Goal: Information Seeking & Learning: Find specific fact

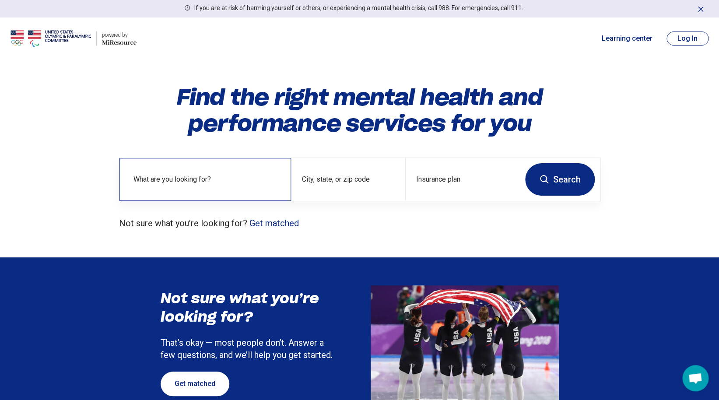
click at [229, 194] on div "What are you looking for?" at bounding box center [205, 179] width 172 height 43
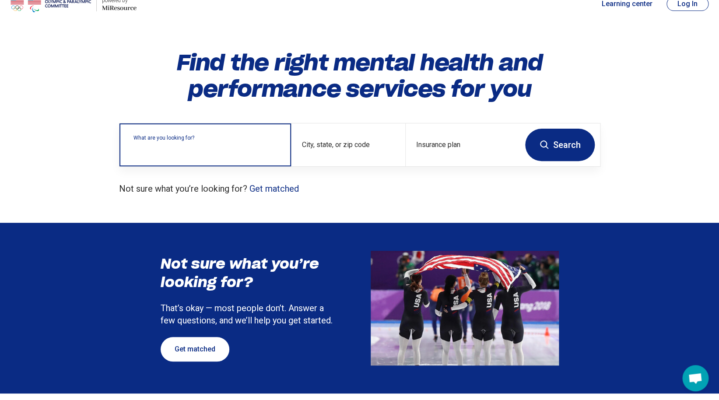
scroll to position [35, 0]
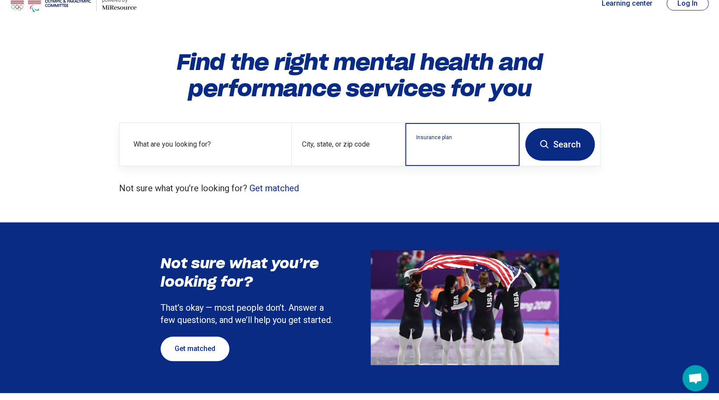
click at [423, 155] on input "Insurance plan" at bounding box center [462, 150] width 93 height 11
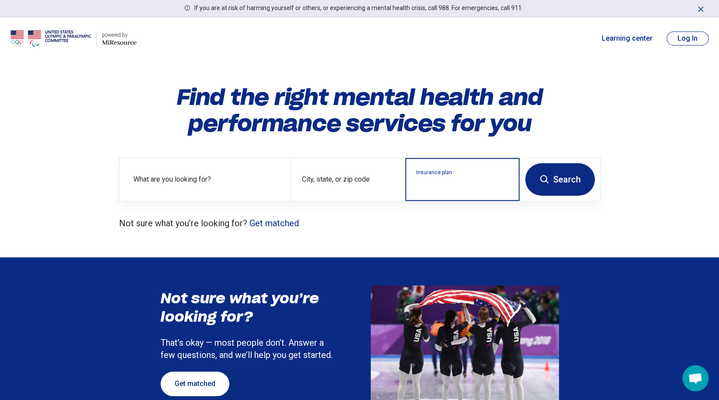
scroll to position [0, 0]
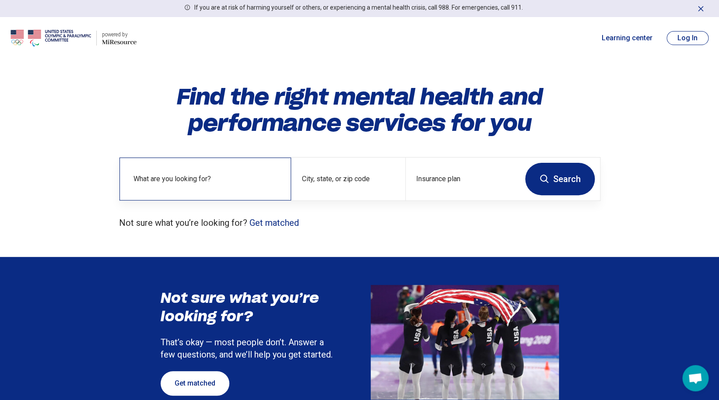
click at [250, 173] on div "What are you looking for?" at bounding box center [205, 179] width 172 height 43
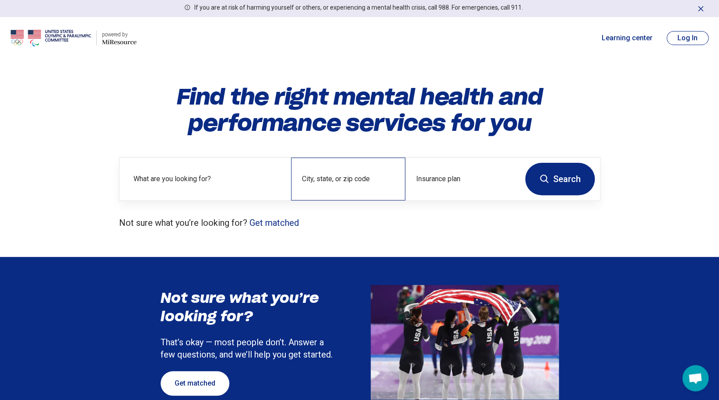
click at [319, 180] on div "City, state, or zip code" at bounding box center [348, 179] width 114 height 43
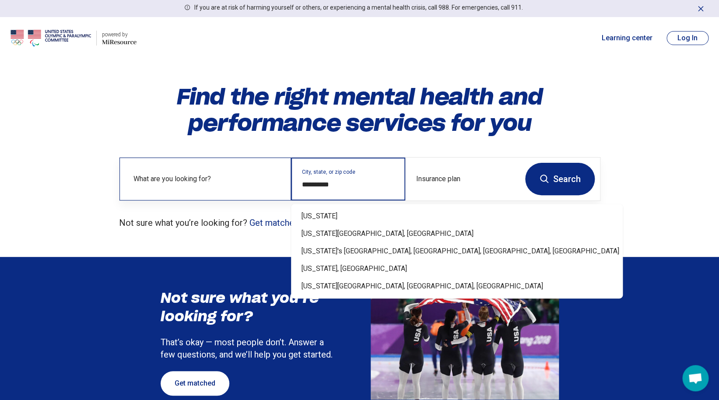
type input "**********"
click at [228, 183] on label "What are you looking for?" at bounding box center [206, 179] width 147 height 11
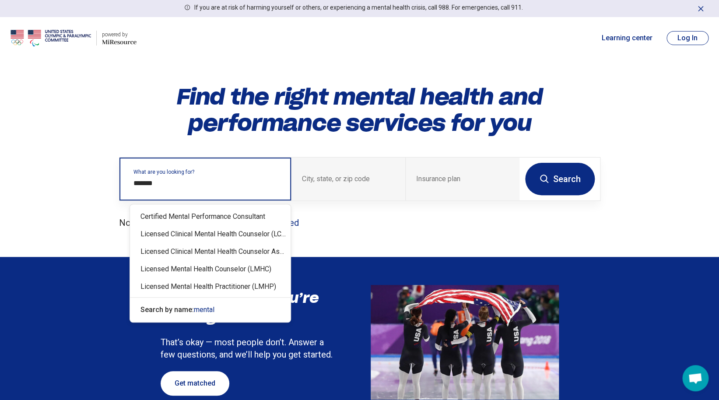
type input "********"
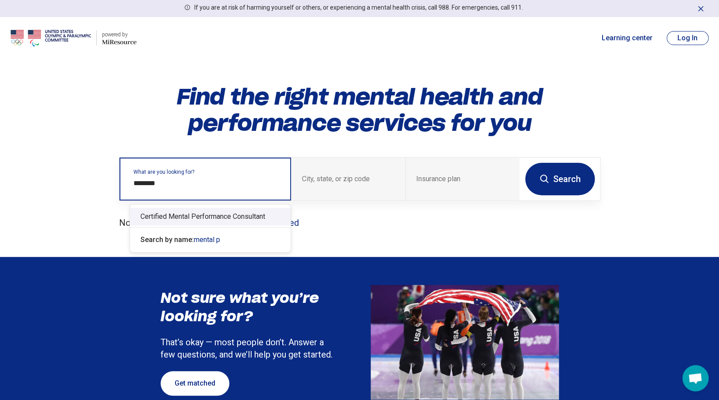
click at [239, 224] on div "Certified Mental Performance Consultant" at bounding box center [210, 217] width 161 height 18
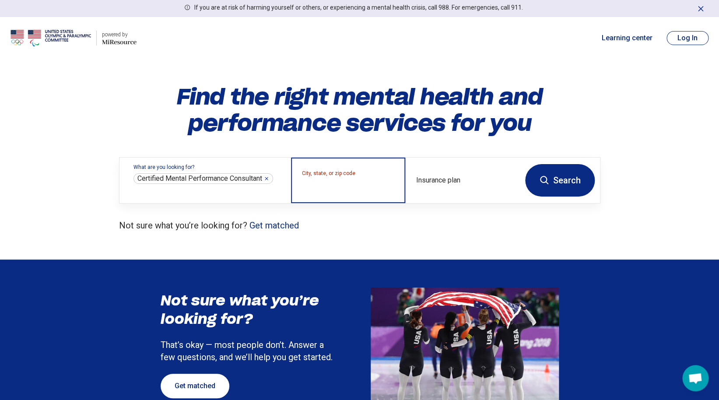
click at [326, 191] on input "City, state, or zip code" at bounding box center [348, 186] width 93 height 11
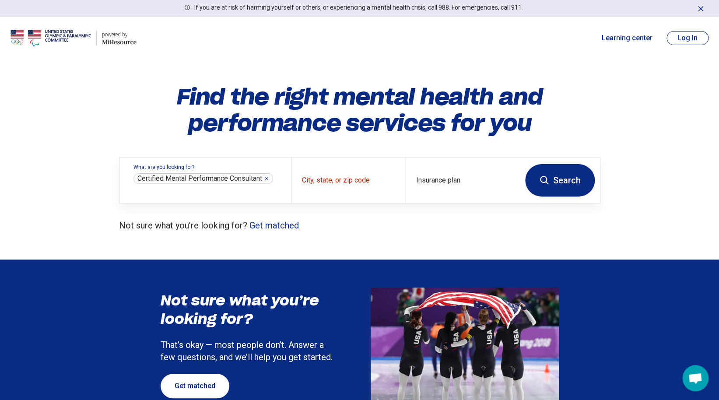
click at [557, 178] on button "Search" at bounding box center [560, 180] width 70 height 32
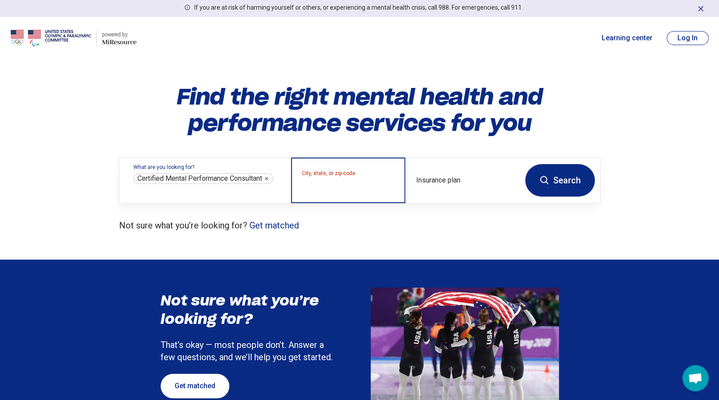
scroll to position [0, 0]
